Goal: Task Accomplishment & Management: Manage account settings

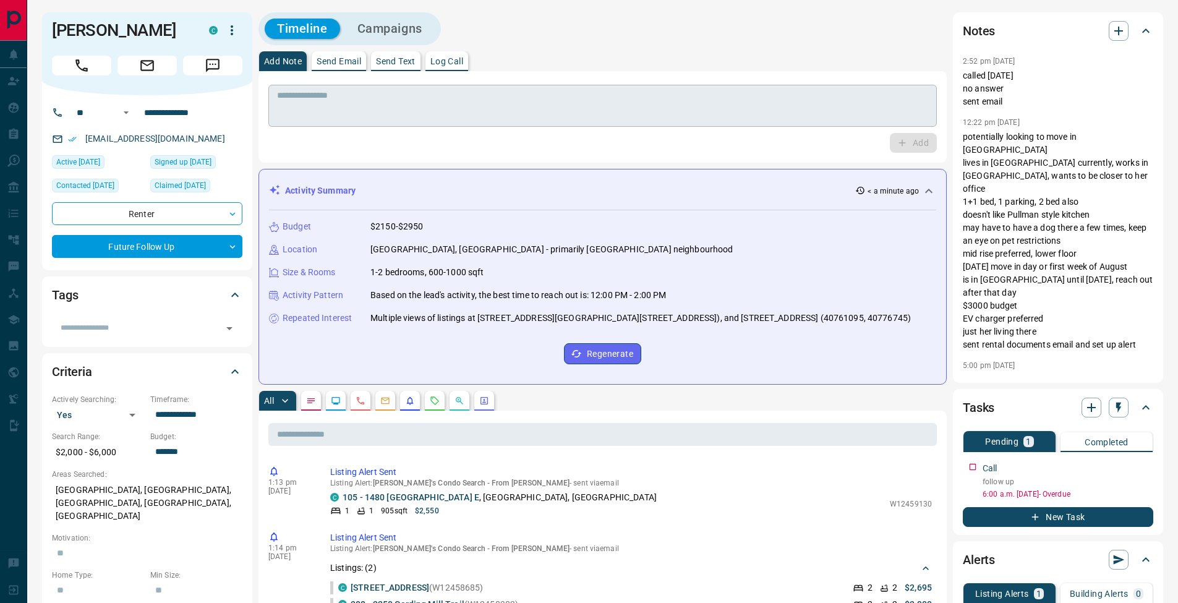
click at [413, 120] on textarea at bounding box center [602, 106] width 651 height 32
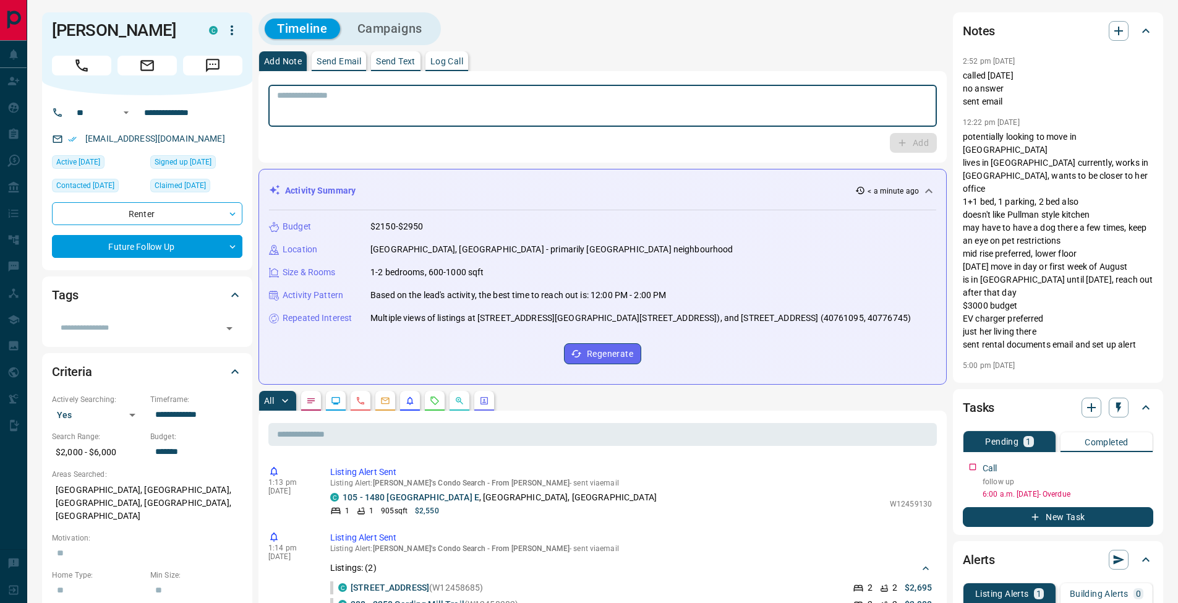
drag, startPoint x: 459, startPoint y: 62, endPoint x: 468, endPoint y: 69, distance: 11.0
click at [459, 62] on p "Log Call" at bounding box center [447, 61] width 33 height 9
drag, startPoint x: 910, startPoint y: 142, endPoint x: 892, endPoint y: 144, distance: 18.0
click at [910, 142] on button "Log Call" at bounding box center [912, 143] width 49 height 20
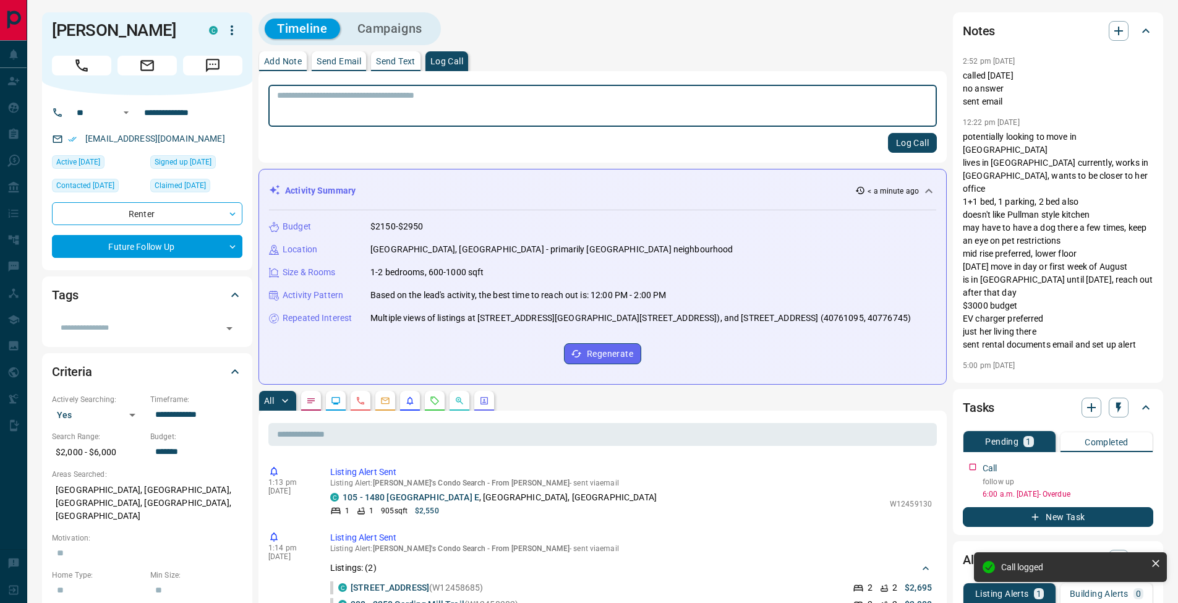
click at [275, 63] on p "Add Note" at bounding box center [283, 61] width 38 height 9
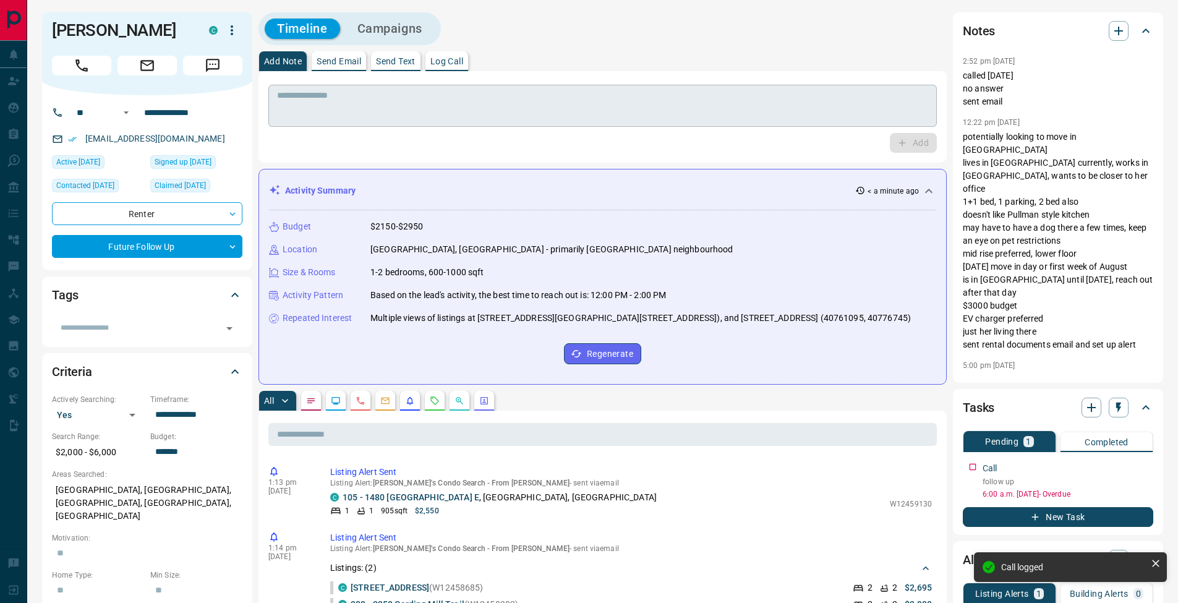
drag, startPoint x: 287, startPoint y: 92, endPoint x: 306, endPoint y: 92, distance: 19.2
click at [287, 92] on textarea at bounding box center [602, 106] width 651 height 32
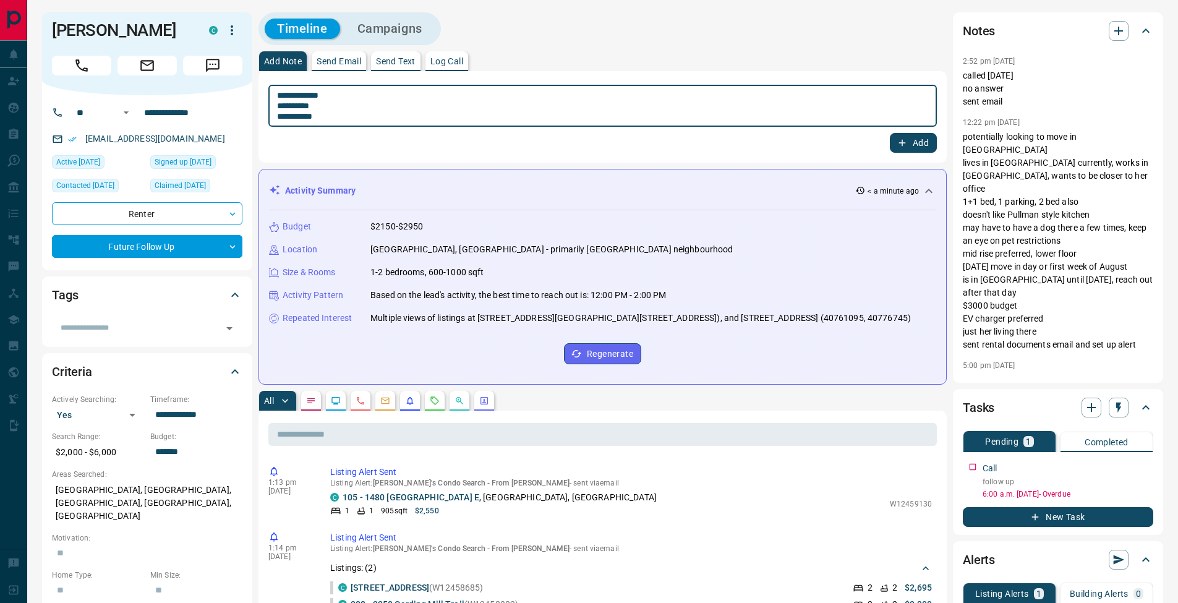
click at [289, 106] on textarea "**********" at bounding box center [602, 106] width 651 height 32
type textarea "**********"
click at [919, 142] on button "Add" at bounding box center [913, 143] width 47 height 20
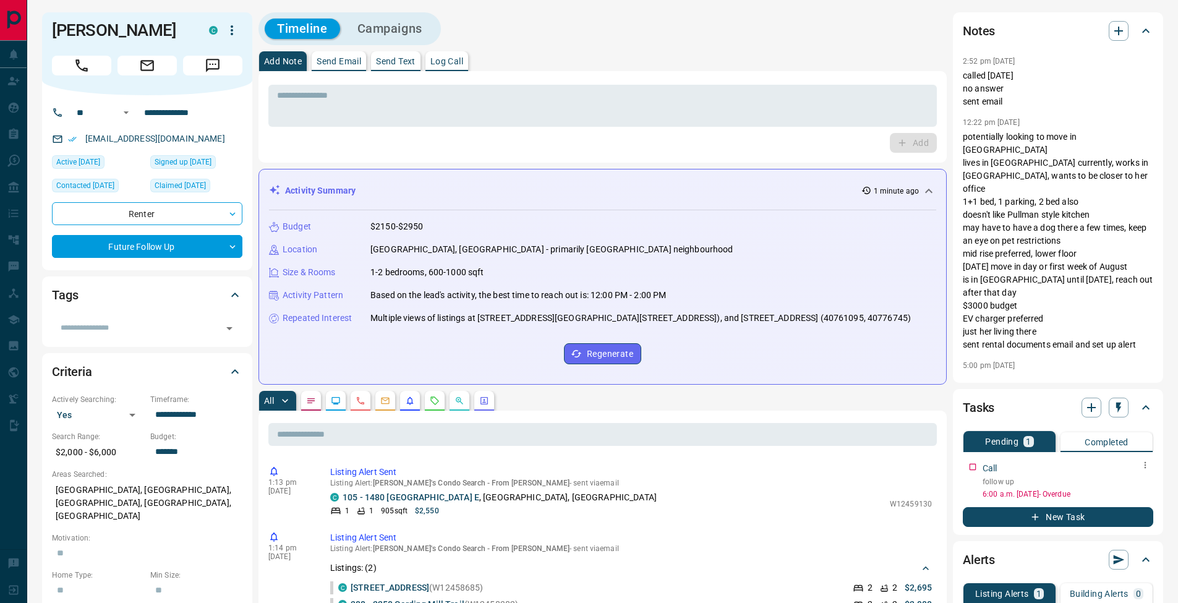
click at [1147, 469] on icon "button" at bounding box center [1146, 465] width 10 height 10
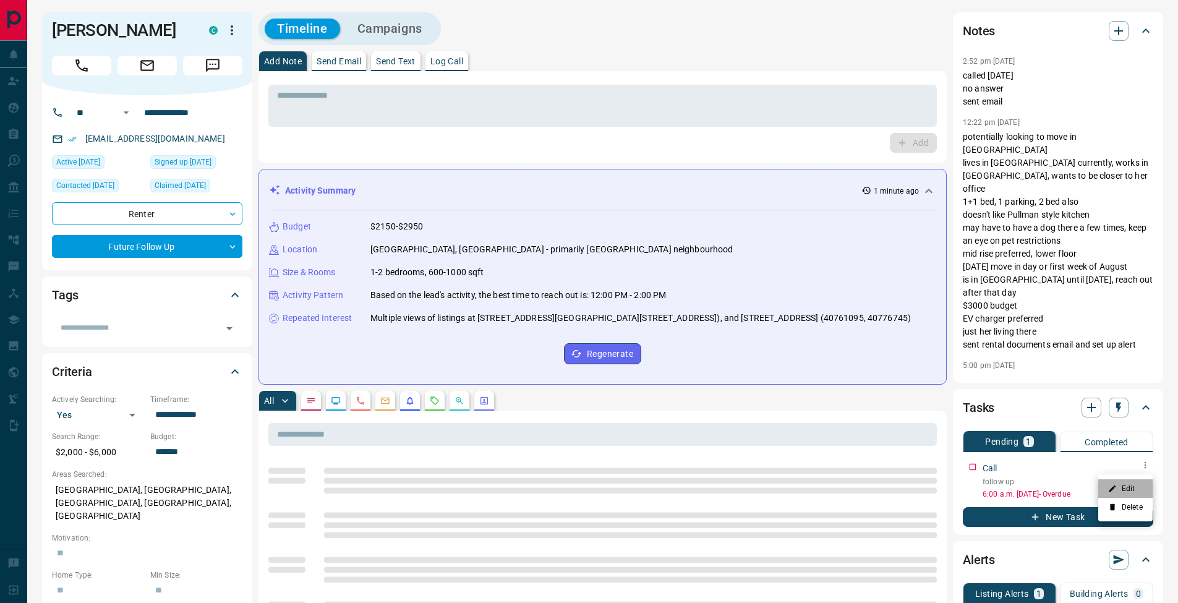
click at [1139, 484] on li "Edit" at bounding box center [1126, 488] width 54 height 19
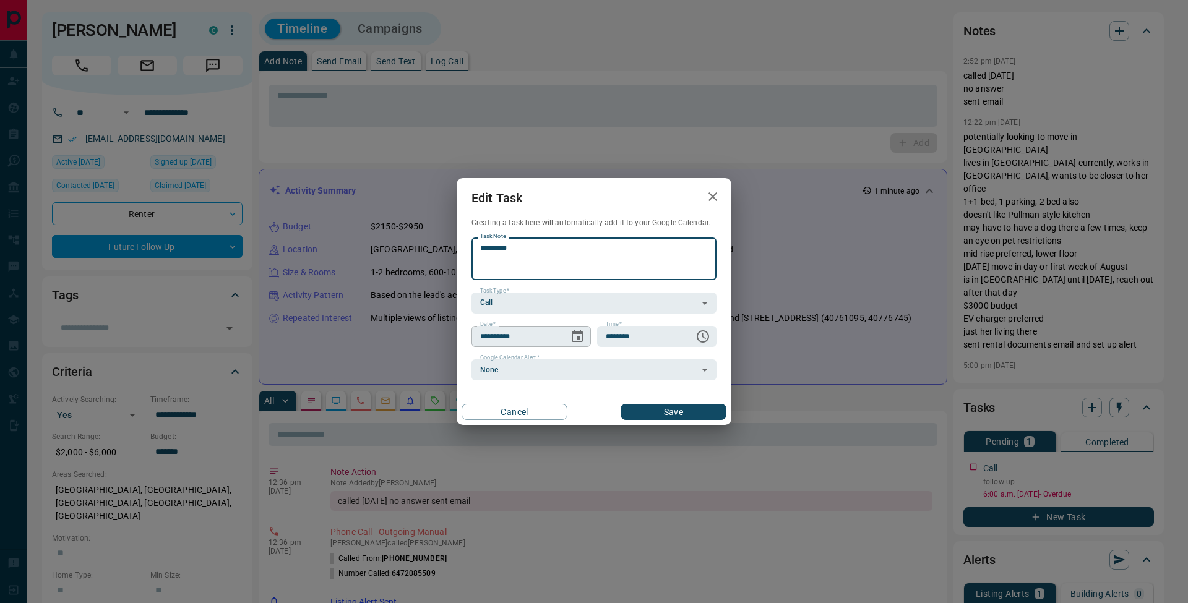
click at [578, 335] on icon "Choose date, selected date is Oct 3, 2025" at bounding box center [577, 336] width 15 height 15
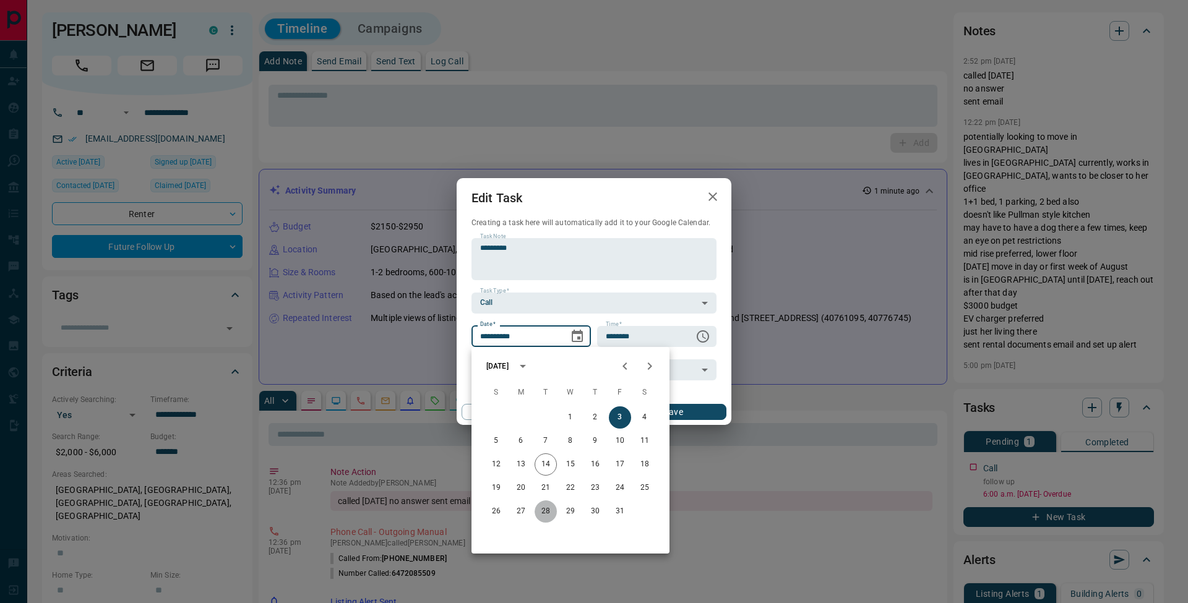
click at [547, 512] on button "28" at bounding box center [545, 511] width 22 height 22
type input "**********"
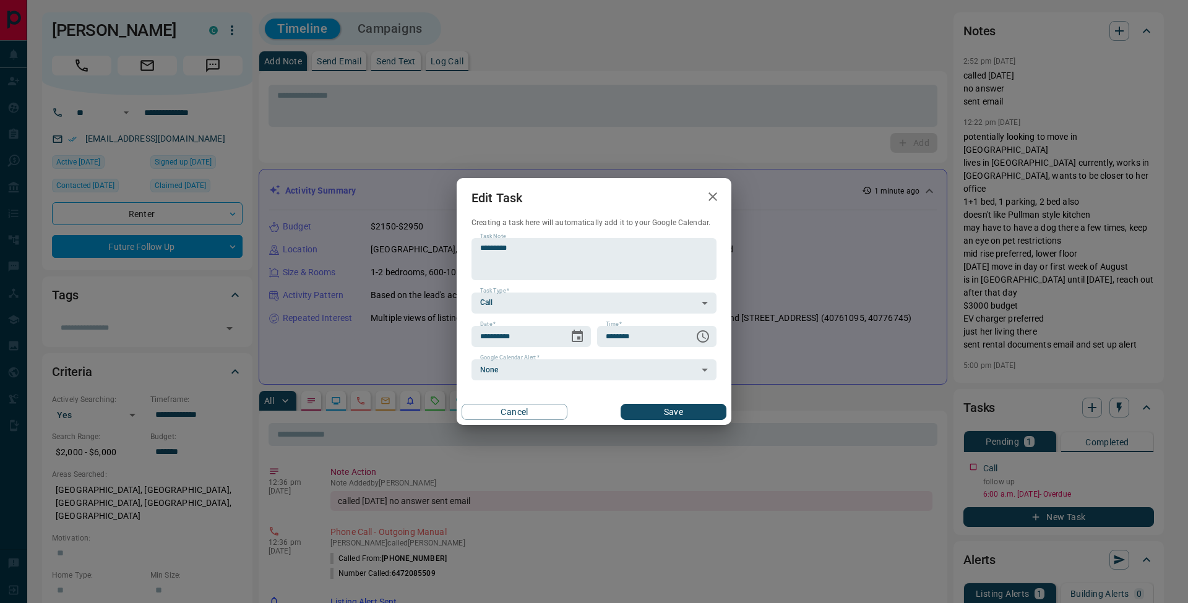
click at [676, 410] on button "Save" at bounding box center [673, 412] width 106 height 16
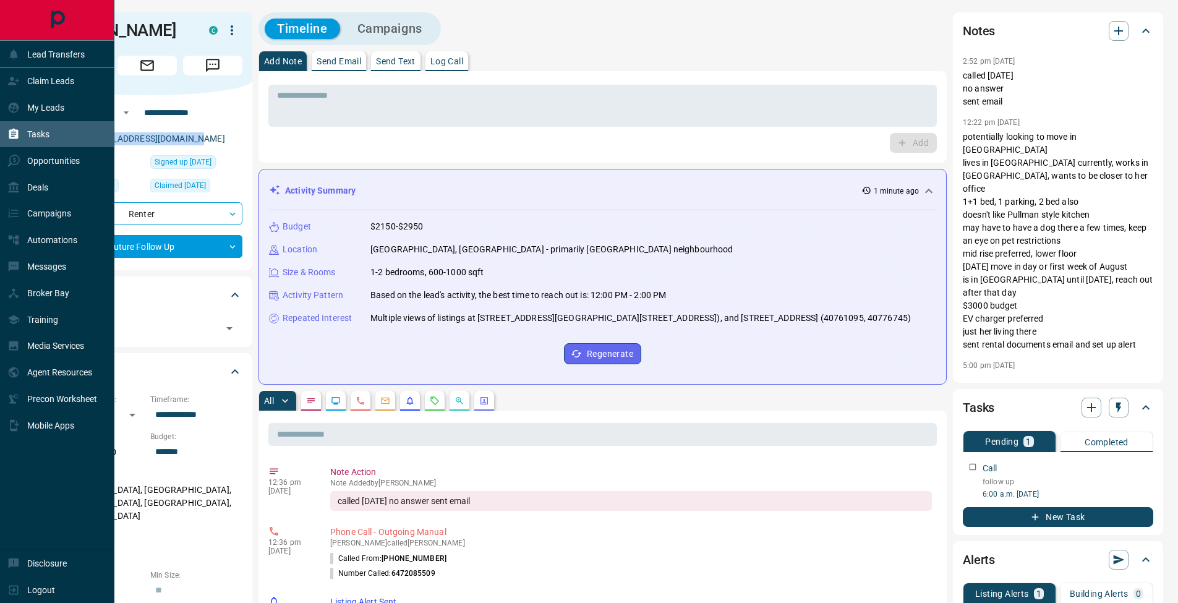
click at [22, 136] on div "Tasks" at bounding box center [28, 134] width 42 height 20
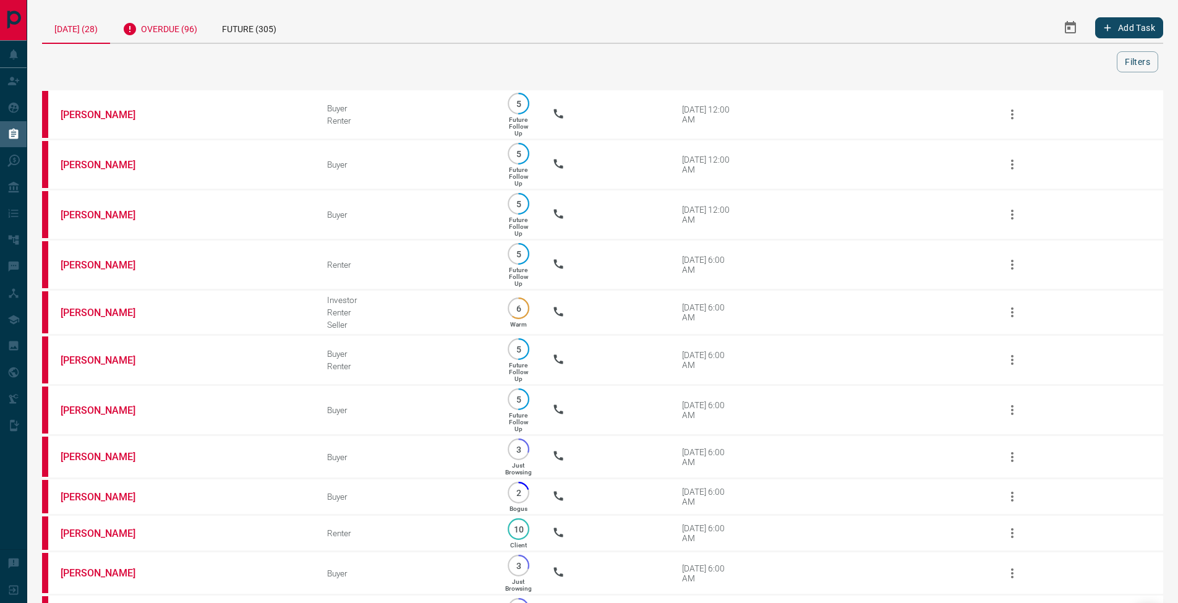
click at [173, 33] on div "Overdue (96)" at bounding box center [160, 27] width 100 height 30
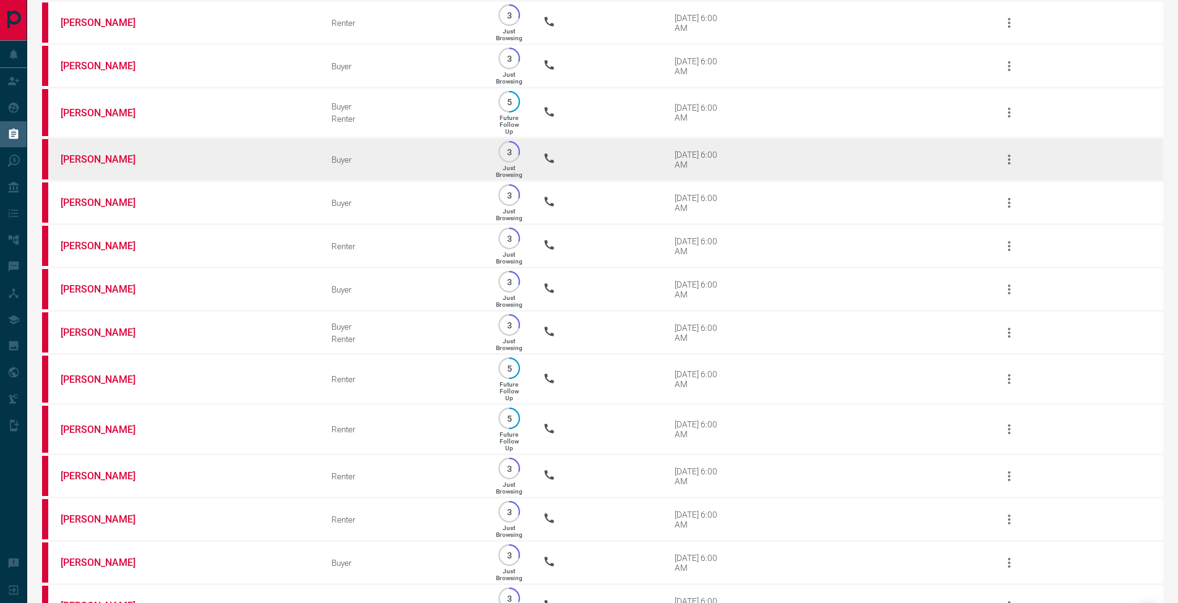
scroll to position [2434, 0]
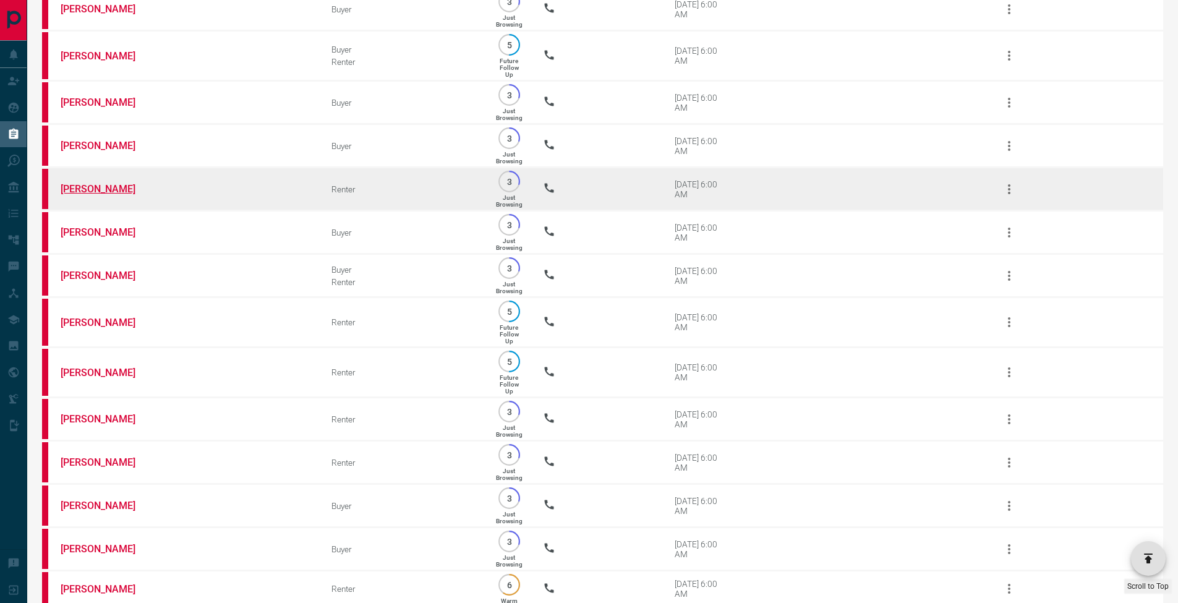
click at [90, 195] on link "[PERSON_NAME]" at bounding box center [107, 189] width 93 height 12
